Goal: Transaction & Acquisition: Purchase product/service

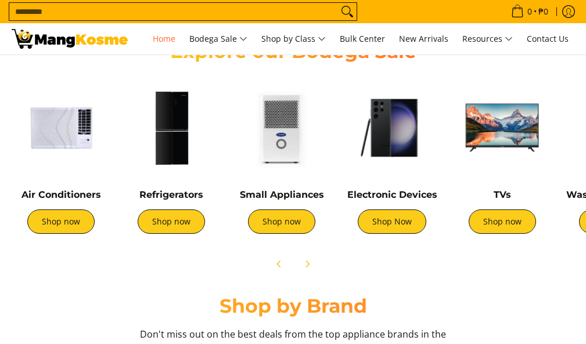
scroll to position [407, 0]
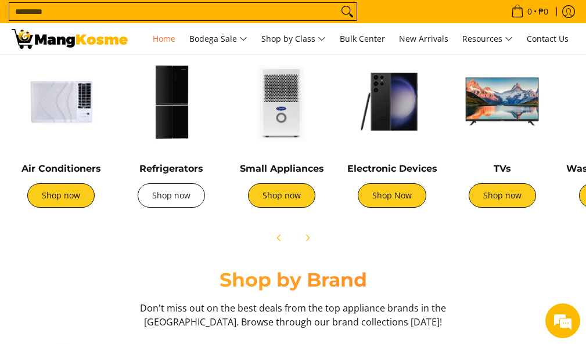
click at [148, 198] on link "Shop now" at bounding box center [171, 196] width 67 height 24
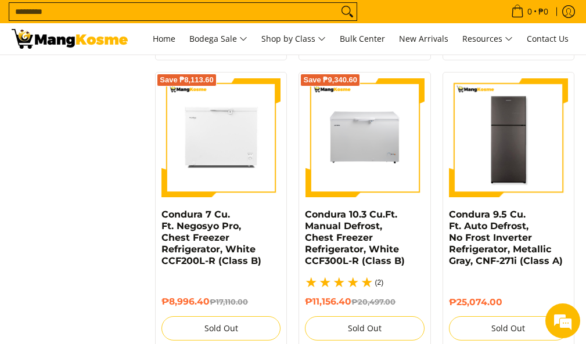
scroll to position [2497, 0]
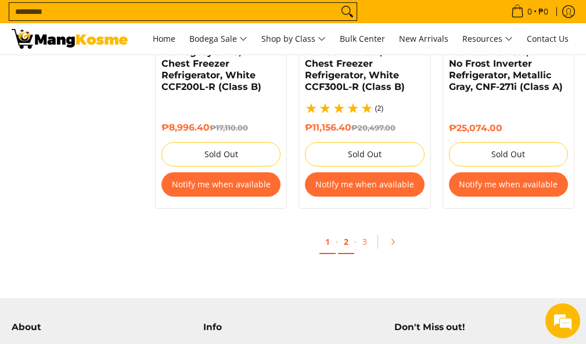
click at [340, 244] on link "2" at bounding box center [346, 243] width 16 height 24
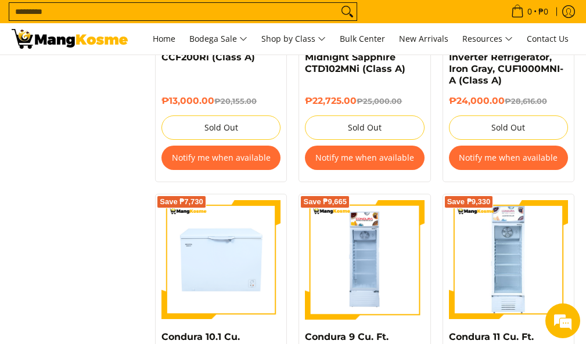
scroll to position [1800, 0]
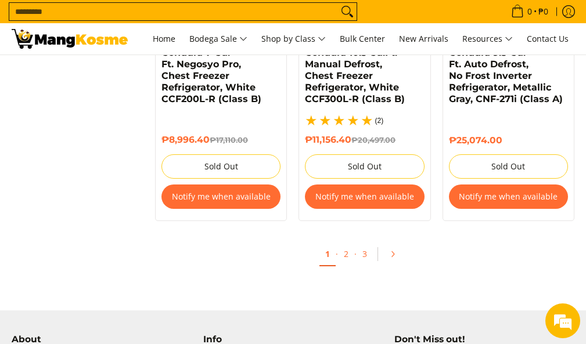
scroll to position [2497, 0]
